Goal: Information Seeking & Learning: Compare options

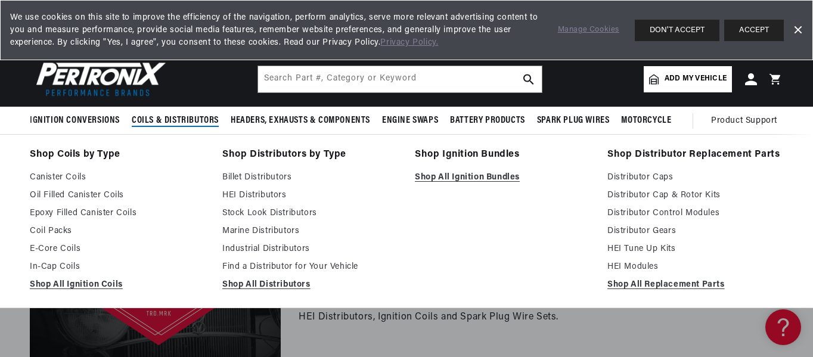
scroll to position [0, 361]
click at [197, 122] on span "Coils & Distributors" at bounding box center [175, 120] width 87 height 13
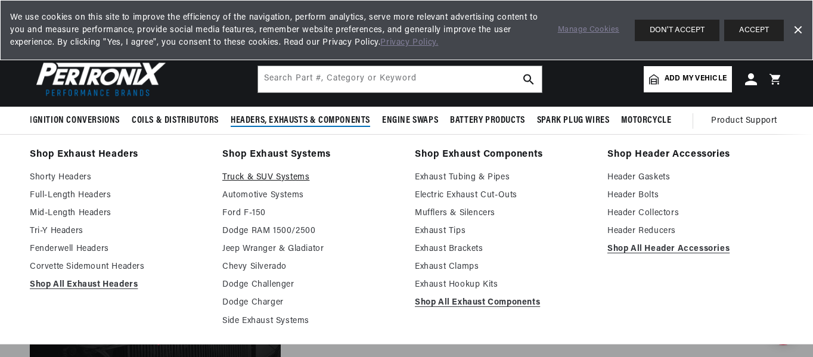
scroll to position [0, 0]
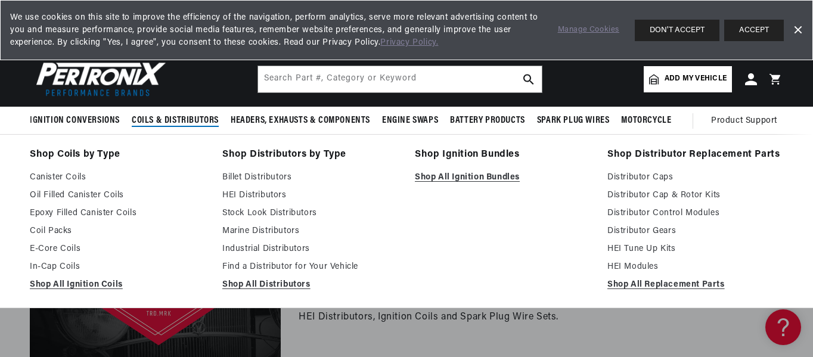
click at [160, 121] on span "Coils & Distributors" at bounding box center [175, 120] width 87 height 13
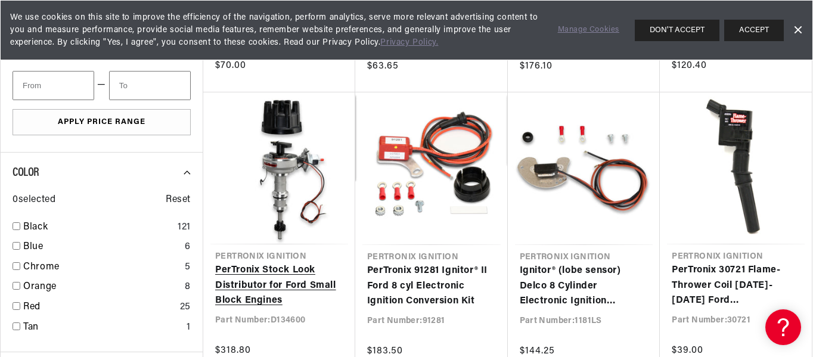
scroll to position [0, 361]
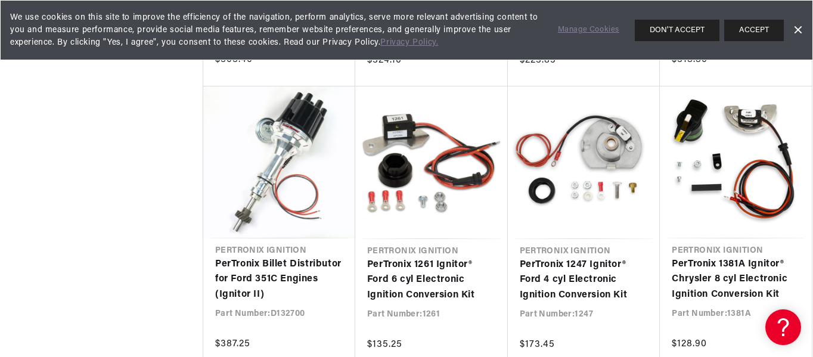
scroll to position [2682, 0]
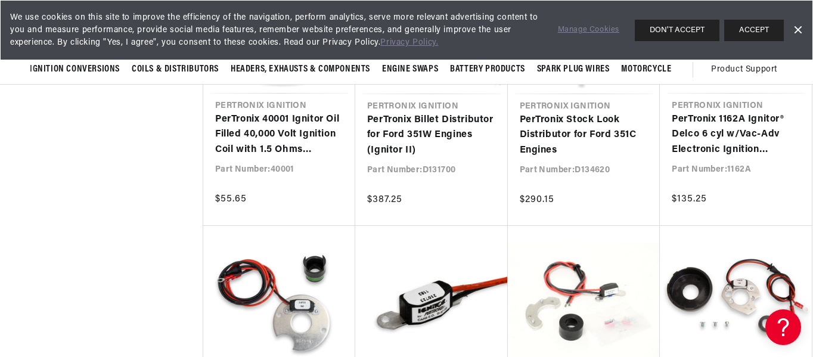
scroll to position [3338, 0]
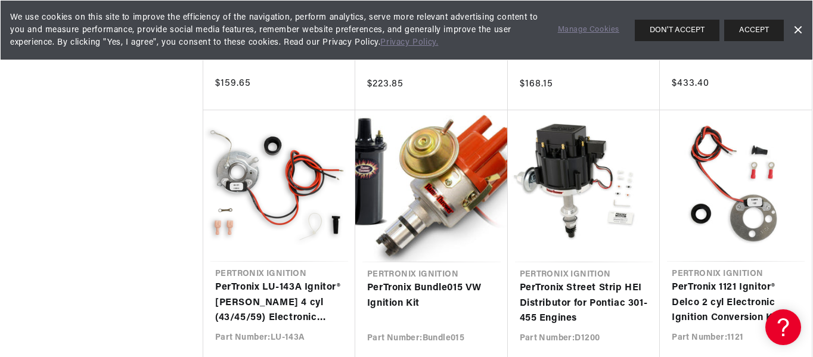
scroll to position [4053, 0]
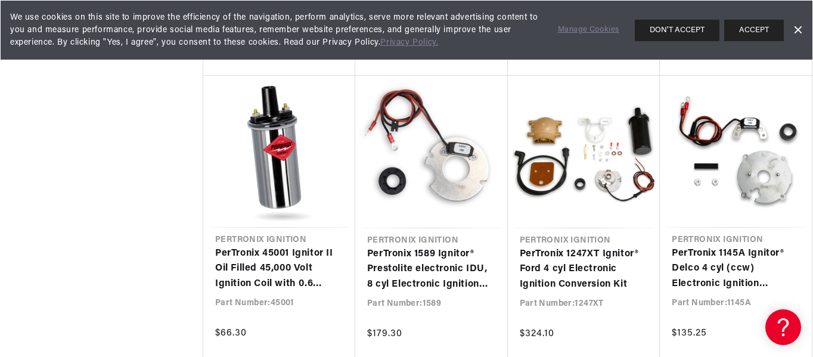
scroll to position [4688, 0]
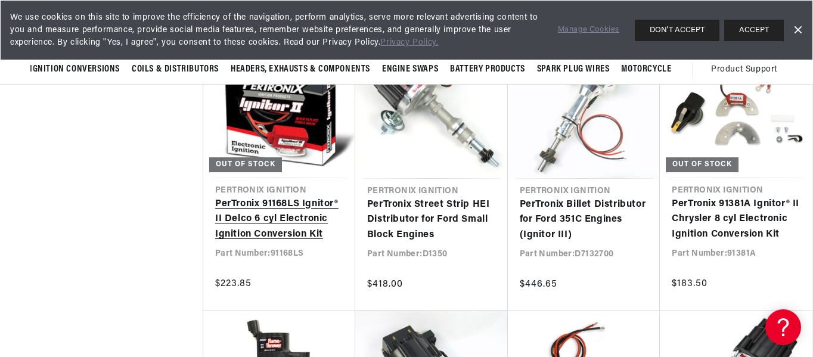
click at [261, 218] on link "PerTronix 91168LS Ignitor® II Delco 6 cyl Electronic Ignition Conversion Kit" at bounding box center [279, 220] width 128 height 46
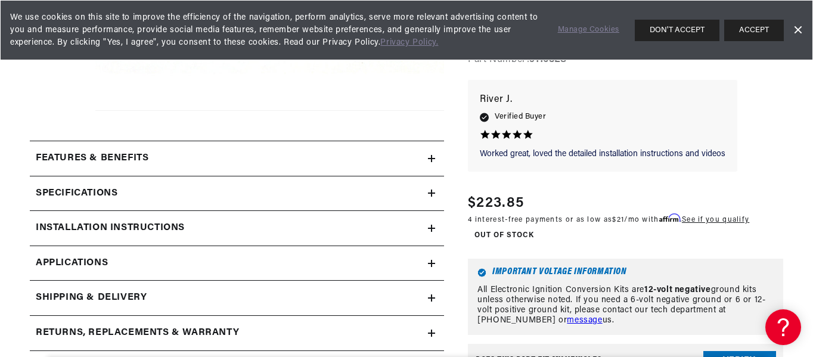
click at [399, 154] on div "Features & Benefits" at bounding box center [229, 158] width 398 height 15
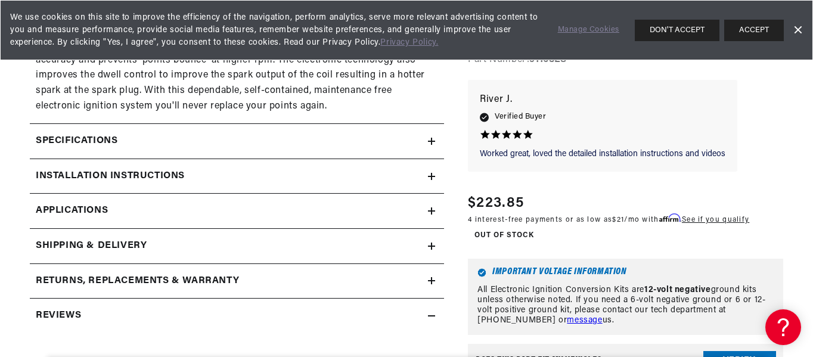
click at [364, 204] on link "Applications" at bounding box center [237, 211] width 414 height 35
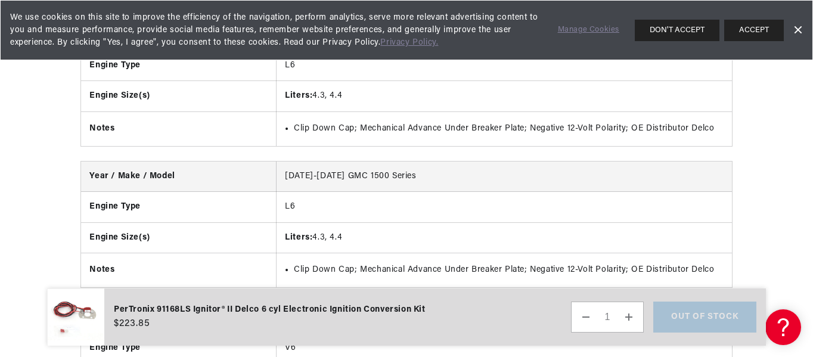
scroll to position [0, 361]
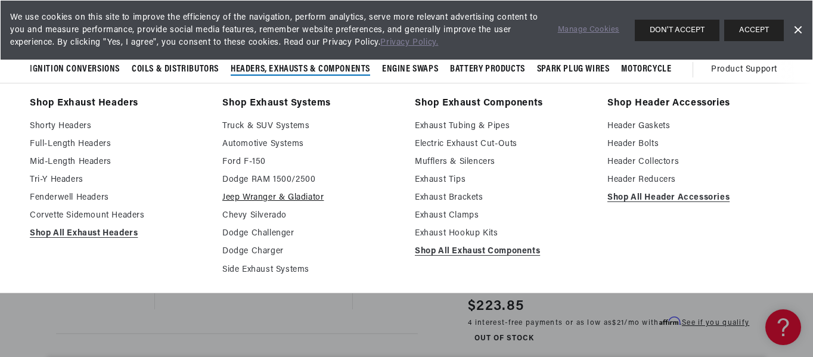
scroll to position [1073, 0]
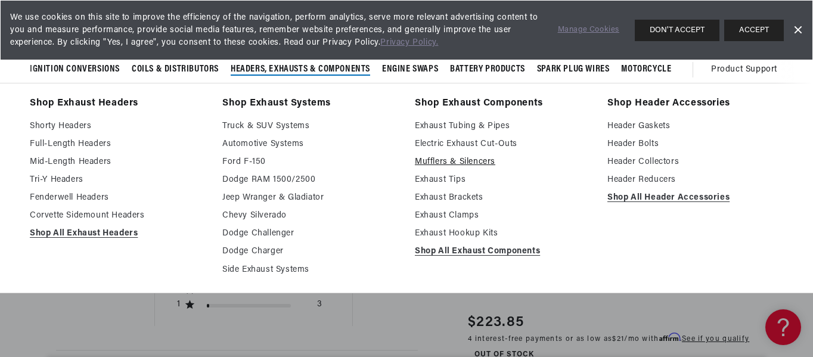
click at [447, 163] on link "Mufflers & Silencers" at bounding box center [503, 162] width 176 height 14
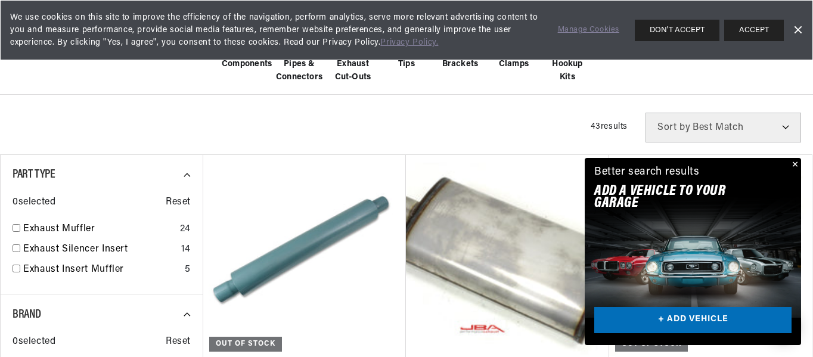
scroll to position [0, 361]
click at [794, 160] on button "Close" at bounding box center [794, 165] width 14 height 14
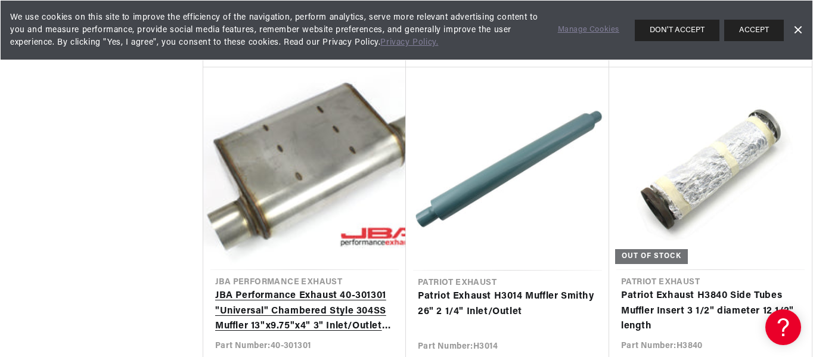
scroll to position [2801, 0]
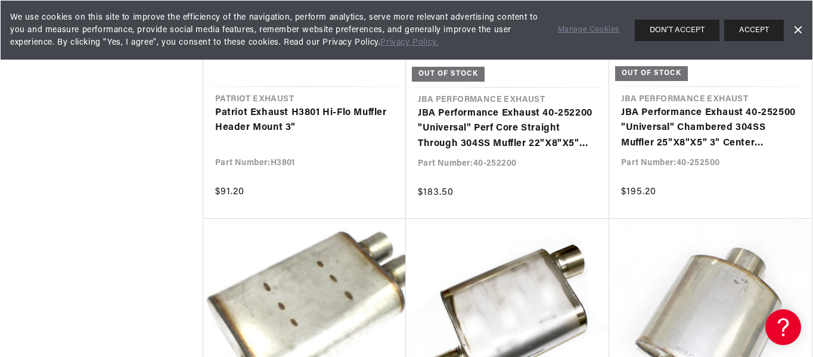
scroll to position [0, 361]
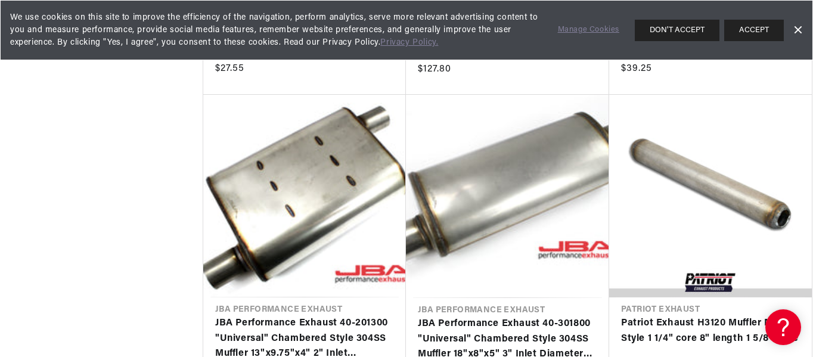
scroll to position [4530, 0]
